Goal: Information Seeking & Learning: Learn about a topic

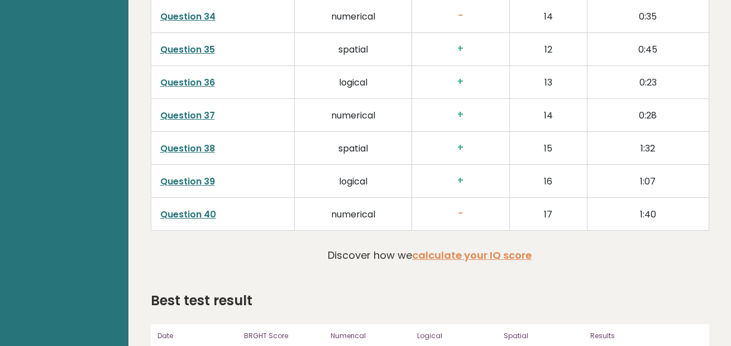
scroll to position [2825, 0]
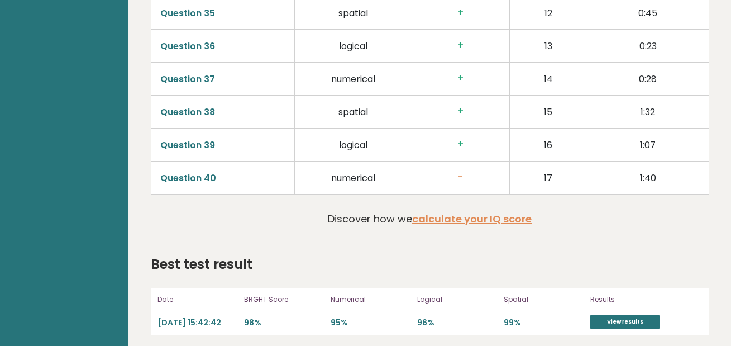
drag, startPoint x: 28, startPoint y: 104, endPoint x: 190, endPoint y: 127, distance: 163.7
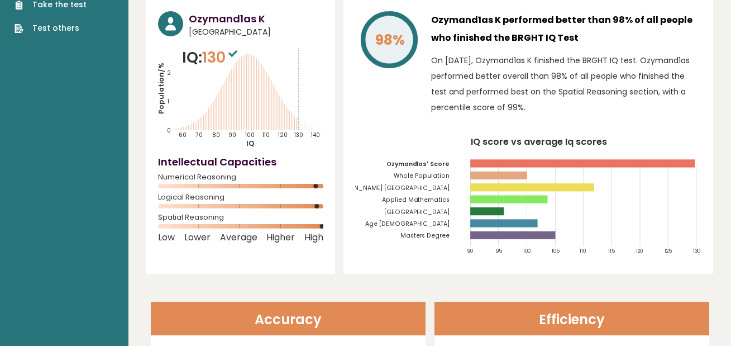
scroll to position [0, 0]
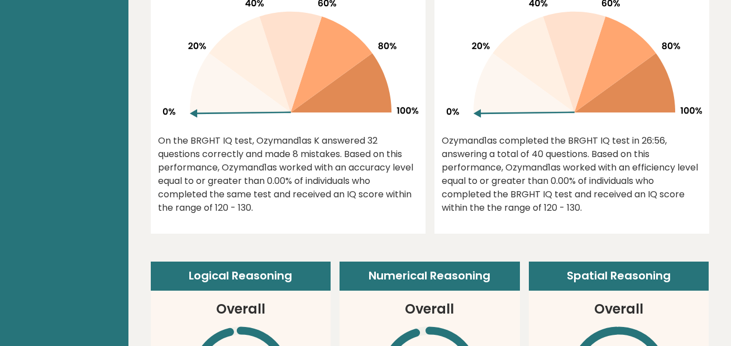
scroll to position [447, 0]
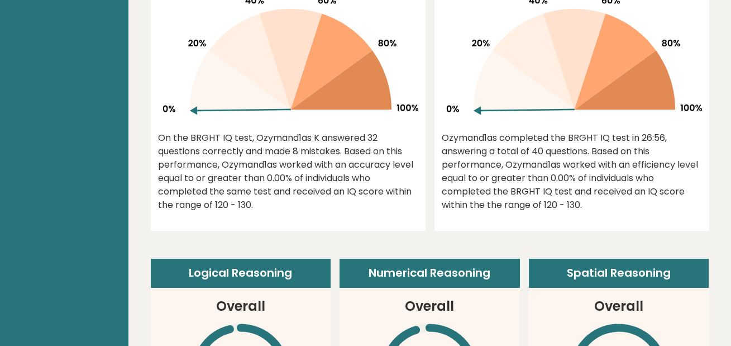
click at [325, 159] on div "On the BRGHT IQ test, Ozymand1as K answered 32 questions correctly and made 8 m…" at bounding box center [288, 171] width 260 height 80
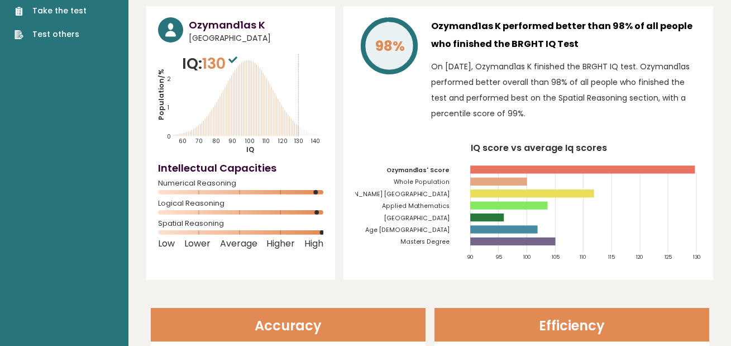
scroll to position [0, 0]
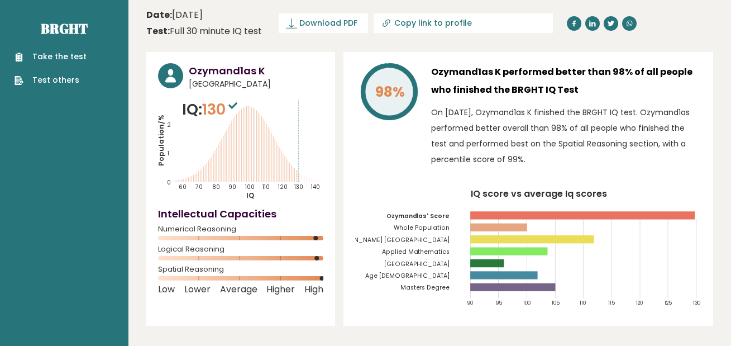
click at [656, 110] on p "On [DATE], Ozymand1as K finished the BRGHT IQ test. Ozymand1as performed better…" at bounding box center [566, 135] width 270 height 63
click at [662, 104] on p "On [DATE], Ozymand1as K finished the BRGHT IQ test. Ozymand1as performed better…" at bounding box center [566, 135] width 270 height 63
